Goal: Navigation & Orientation: Find specific page/section

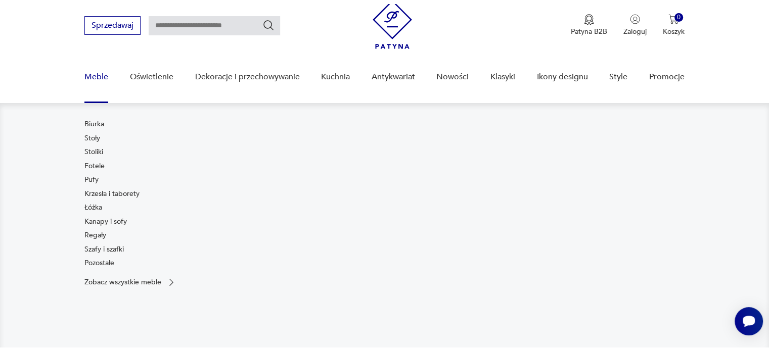
scroll to position [51, 0]
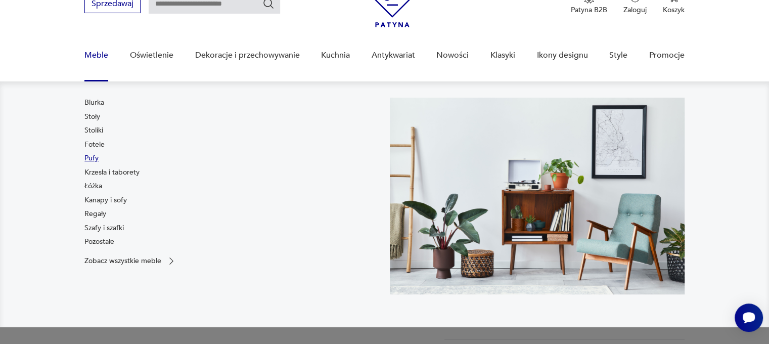
click at [91, 157] on link "Pufy" at bounding box center [91, 158] width 14 height 10
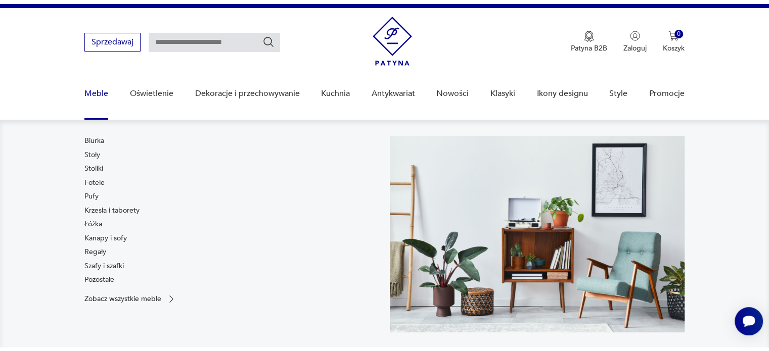
scroll to position [15, 0]
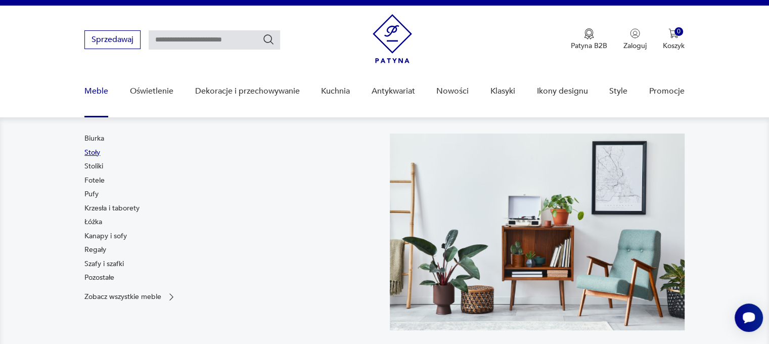
click at [91, 154] on link "Stoły" at bounding box center [92, 153] width 16 height 10
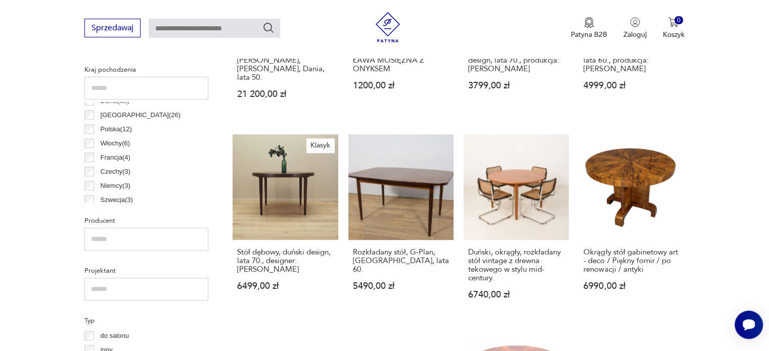
scroll to position [12, 0]
